Goal: Task Accomplishment & Management: Use online tool/utility

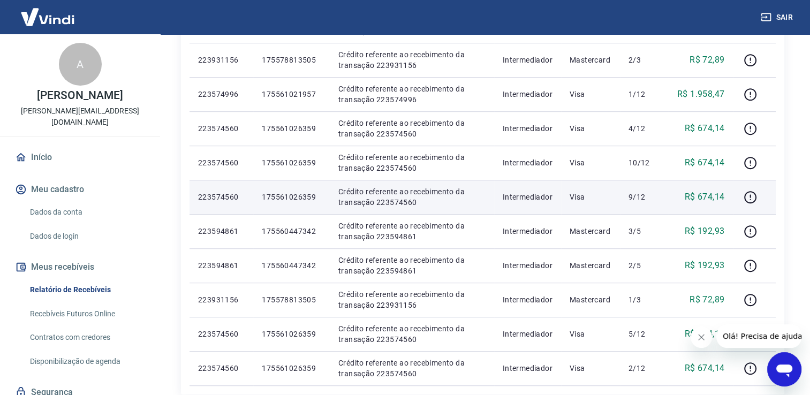
scroll to position [696, 0]
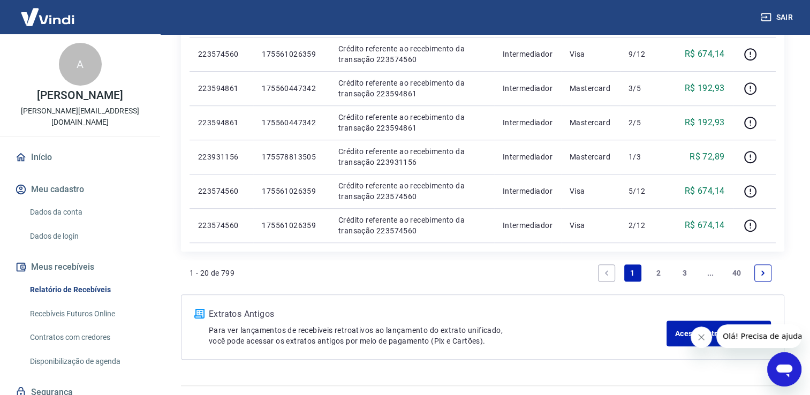
click at [659, 276] on link "2" at bounding box center [658, 273] width 17 height 17
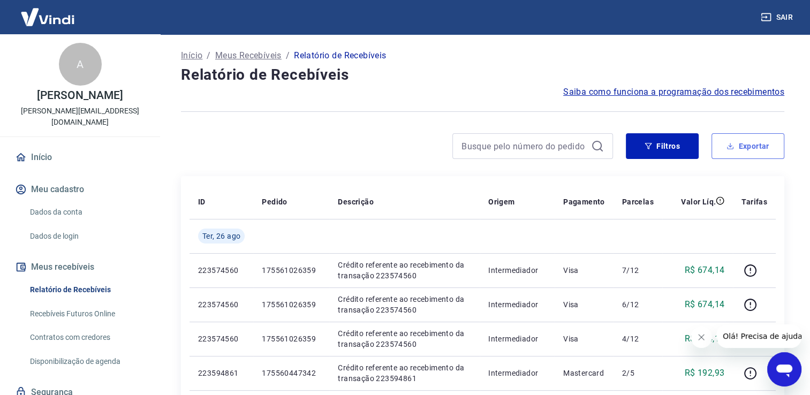
click at [739, 141] on button "Exportar" at bounding box center [748, 146] width 73 height 26
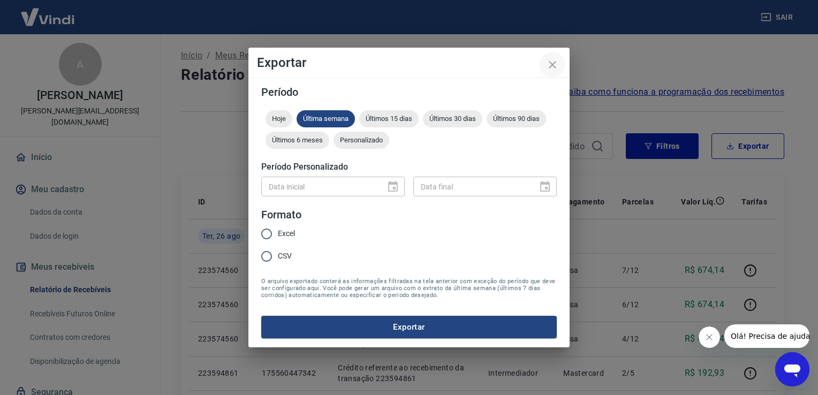
click at [555, 63] on icon "close" at bounding box center [552, 64] width 13 height 13
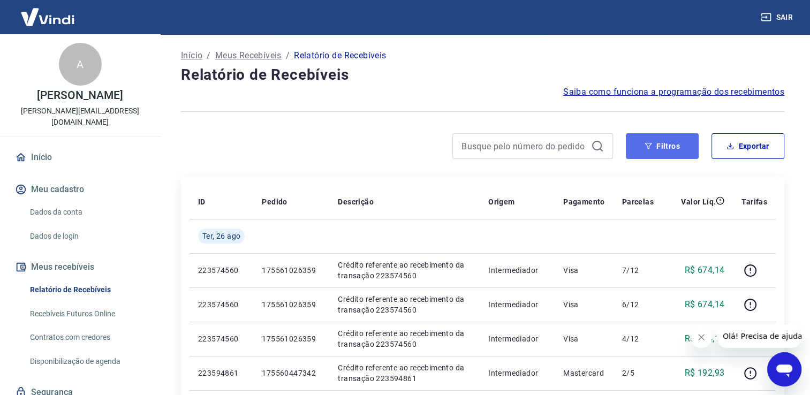
click at [644, 142] on button "Filtros" at bounding box center [662, 146] width 73 height 26
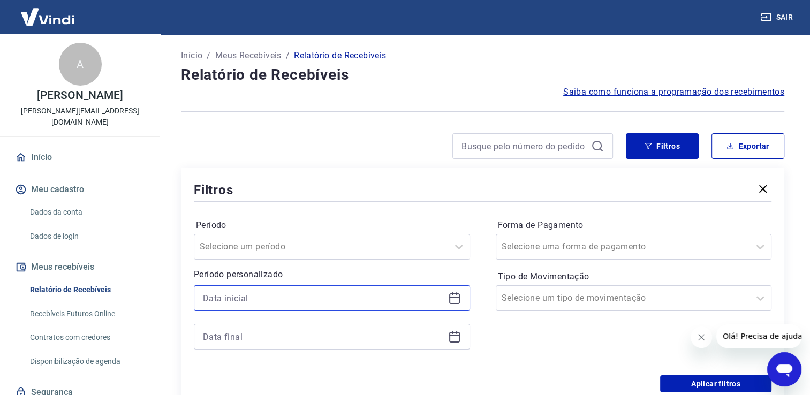
click at [242, 296] on input at bounding box center [323, 298] width 241 height 16
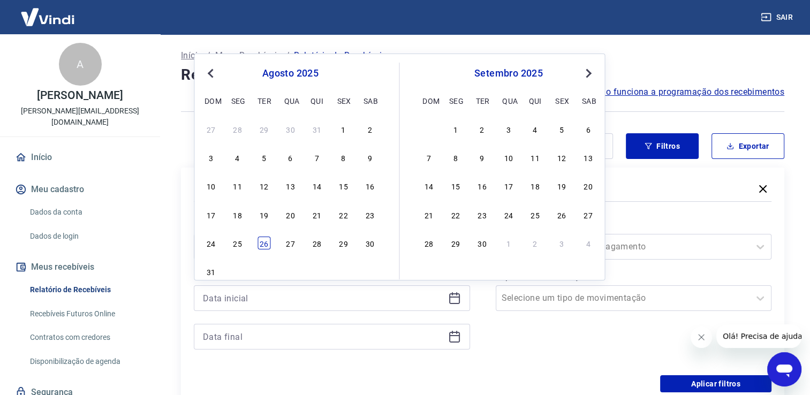
click at [261, 247] on div "26" at bounding box center [264, 243] width 13 height 13
type input "26/08/2025"
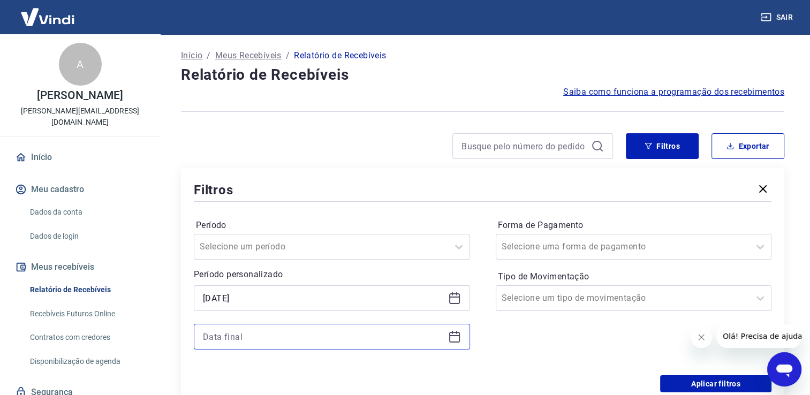
click at [238, 334] on input at bounding box center [323, 337] width 241 height 16
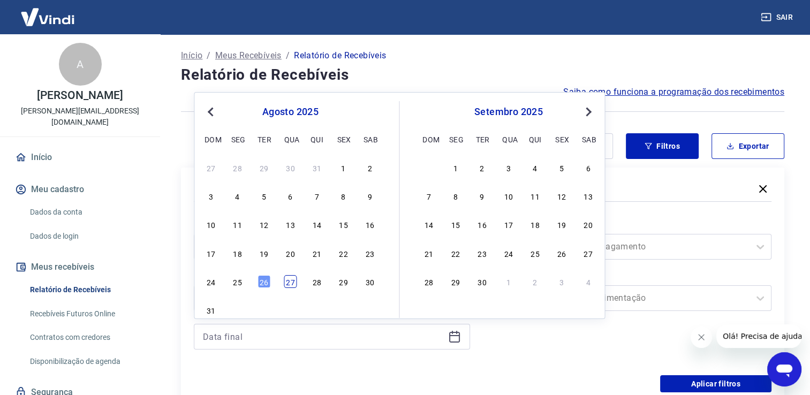
click at [295, 282] on div "27" at bounding box center [290, 281] width 13 height 13
type input "27/08/2025"
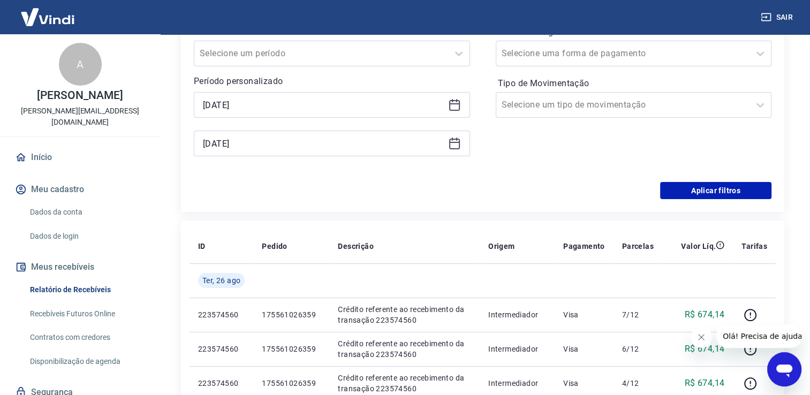
scroll to position [161, 0]
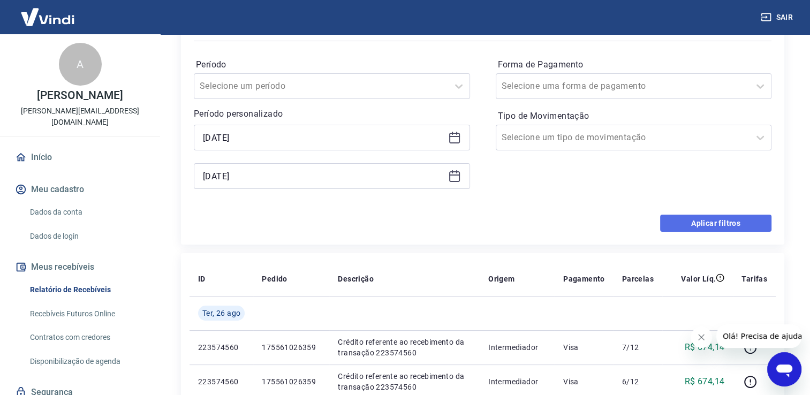
click at [689, 228] on button "Aplicar filtros" at bounding box center [715, 223] width 111 height 17
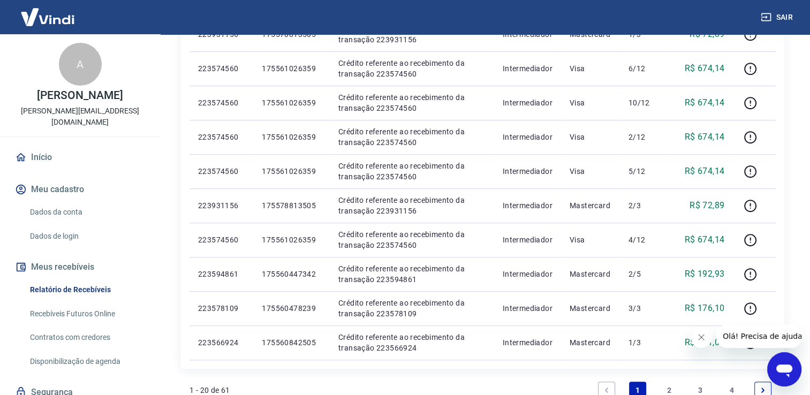
scroll to position [643, 0]
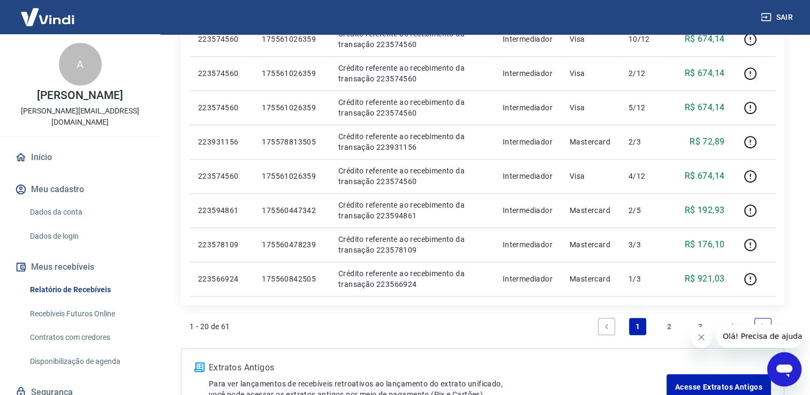
click at [673, 323] on link "2" at bounding box center [669, 326] width 17 height 17
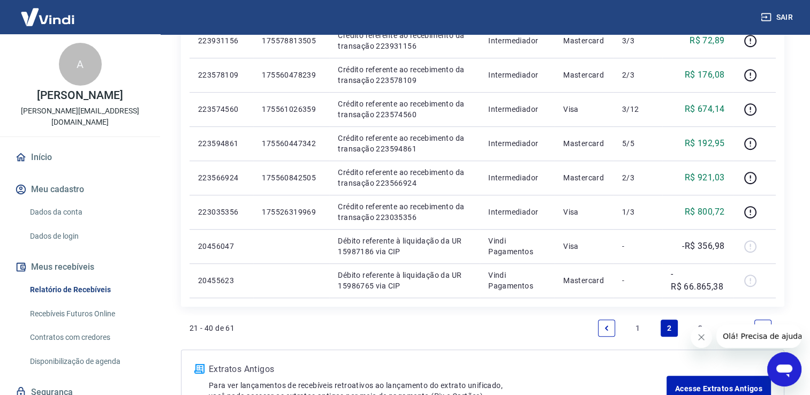
scroll to position [719, 0]
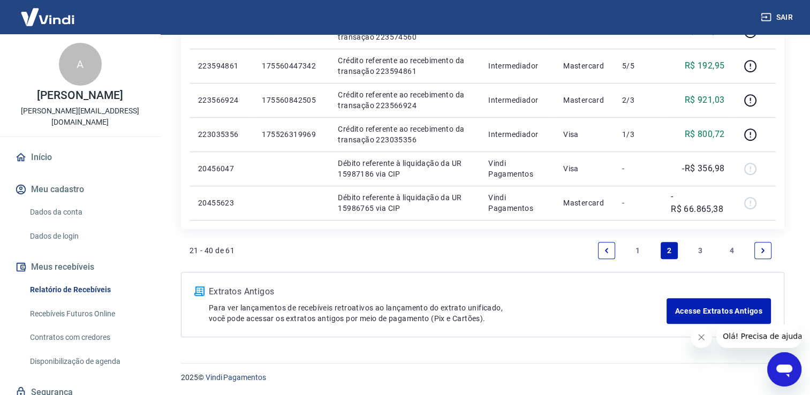
click at [700, 252] on link "3" at bounding box center [700, 250] width 17 height 17
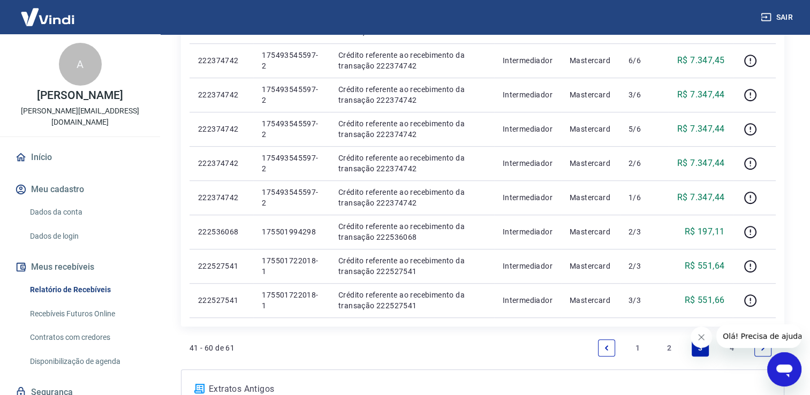
scroll to position [719, 0]
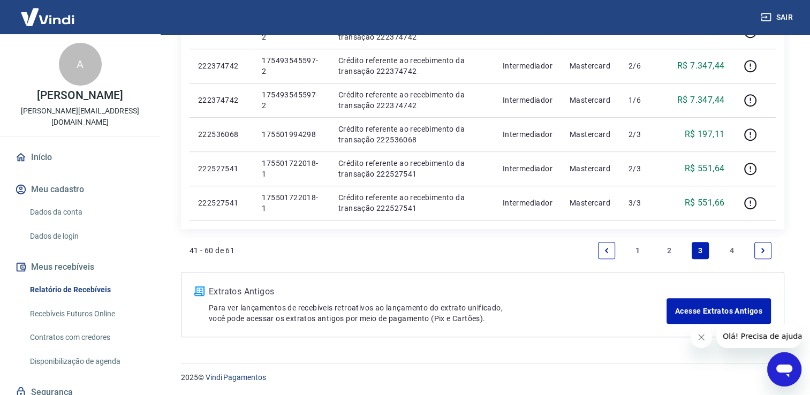
click at [729, 251] on link "4" at bounding box center [731, 250] width 17 height 17
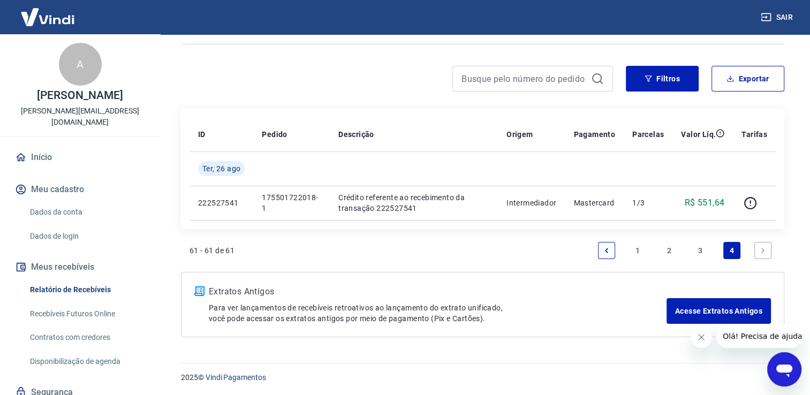
scroll to position [14, 0]
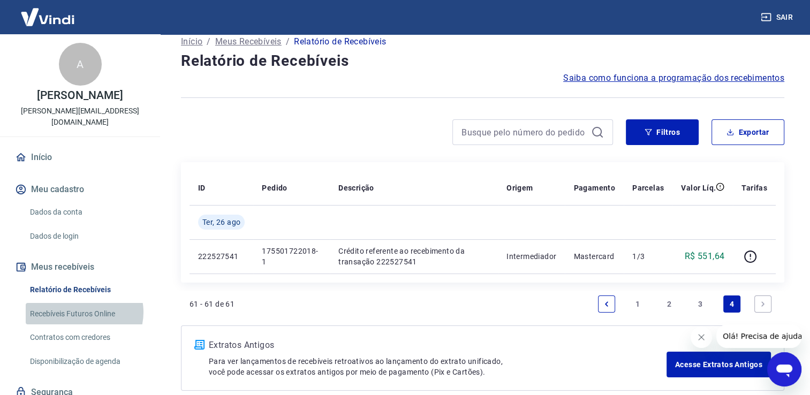
click at [84, 303] on link "Recebíveis Futuros Online" at bounding box center [87, 314] width 122 height 22
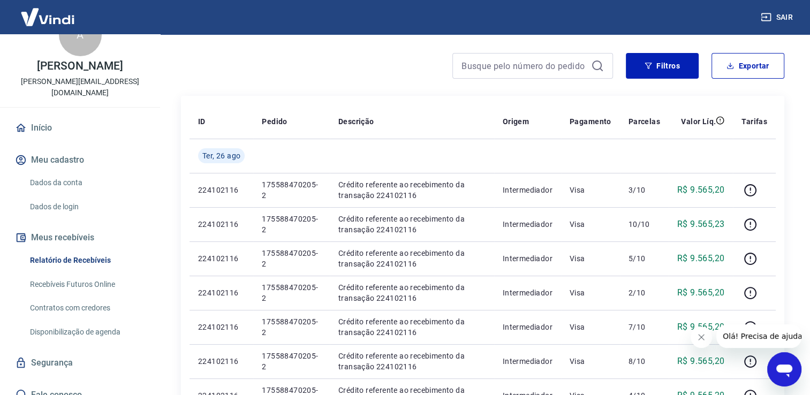
scroll to position [268, 0]
